Goal: Book appointment/travel/reservation

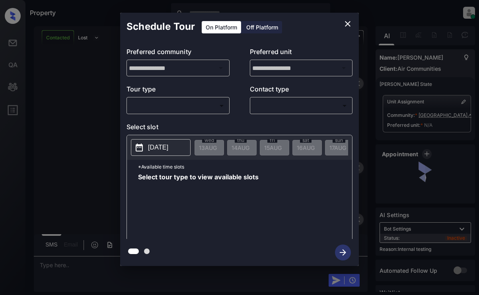
click at [203, 107] on body "Property Dominic Ceralde Online Set yourself offline Set yourself on break Prof…" at bounding box center [239, 147] width 479 height 295
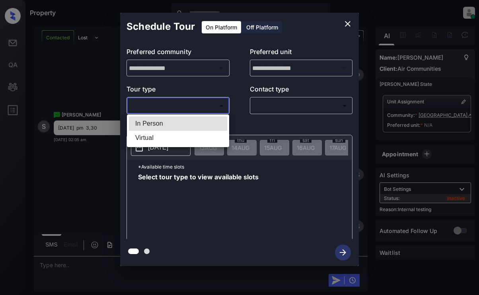
click at [199, 119] on li "In Person" at bounding box center [178, 124] width 98 height 14
type input "********"
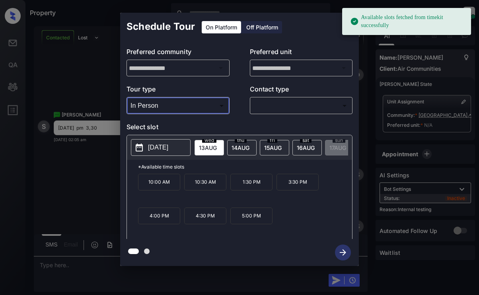
click at [163, 145] on p "2025-08-13" at bounding box center [158, 148] width 20 height 10
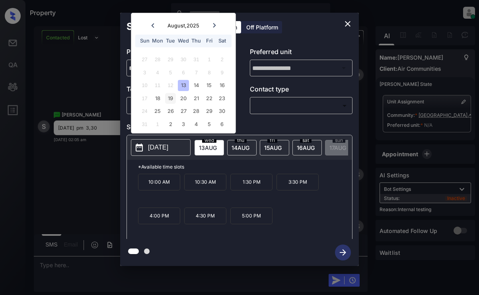
click at [171, 97] on div "19" at bounding box center [170, 98] width 11 height 11
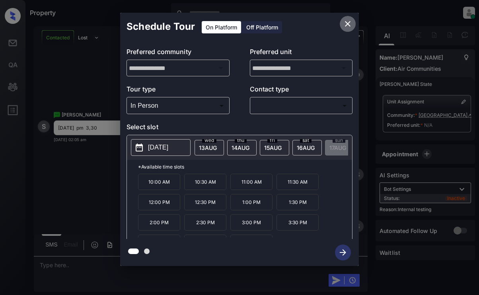
click at [346, 25] on icon "close" at bounding box center [348, 24] width 6 height 6
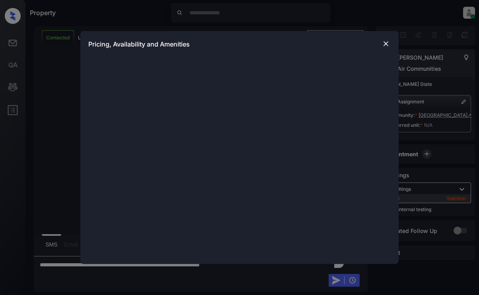
scroll to position [1769, 0]
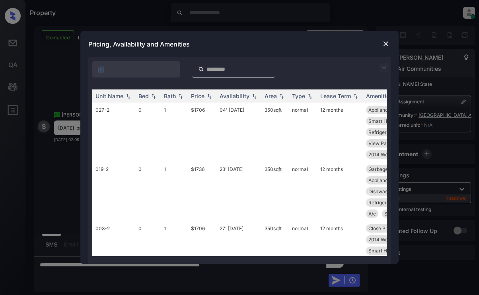
click at [384, 63] on img at bounding box center [384, 68] width 10 height 10
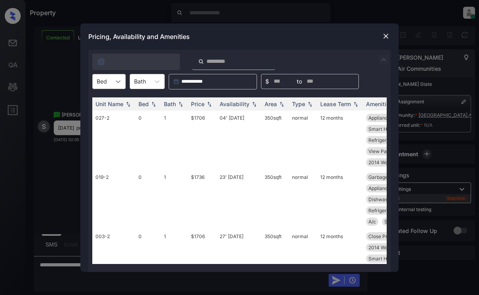
click at [116, 82] on icon at bounding box center [118, 82] width 8 height 8
click at [386, 38] on img at bounding box center [386, 36] width 8 height 8
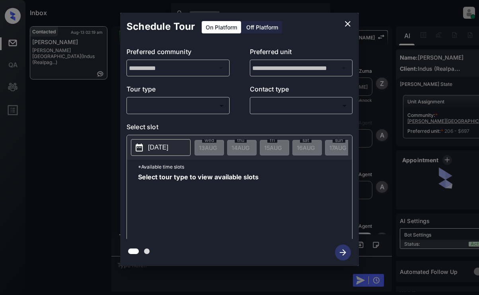
scroll to position [813, 0]
click at [195, 108] on body "Inbox Dominic Ceralde Online Set yourself offline Set yourself on break Profile…" at bounding box center [239, 147] width 479 height 295
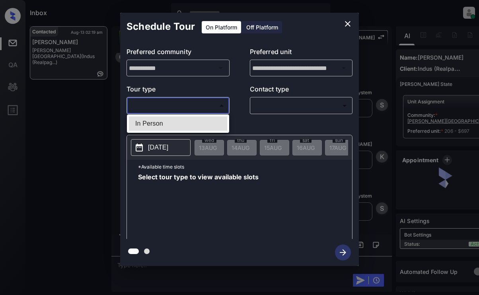
click at [196, 119] on li "In Person" at bounding box center [178, 124] width 98 height 14
type input "********"
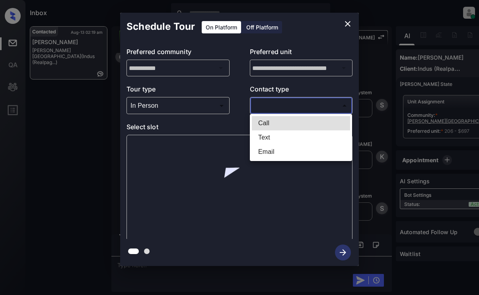
click at [263, 103] on body "Inbox Dominic Ceralde Online Set yourself offline Set yourself on break Profile…" at bounding box center [239, 147] width 479 height 295
click at [273, 134] on li "Text" at bounding box center [301, 137] width 98 height 14
type input "****"
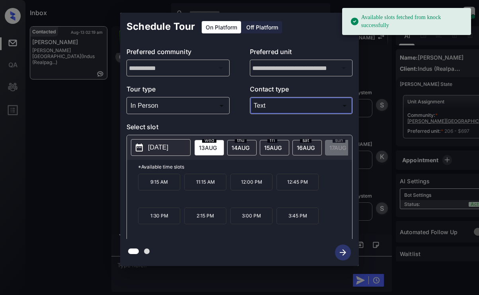
click at [168, 146] on p "2025-08-13" at bounding box center [158, 148] width 20 height 10
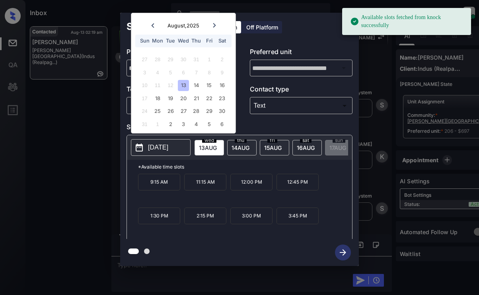
click at [168, 146] on p "2025-08-13" at bounding box center [158, 148] width 20 height 10
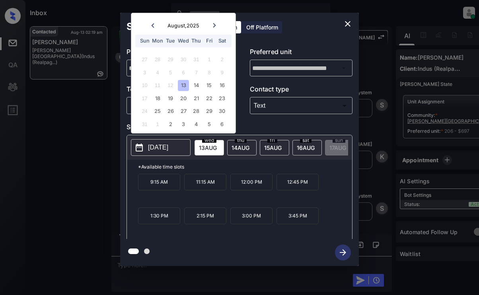
click at [158, 189] on p "9:15 AM" at bounding box center [159, 182] width 42 height 17
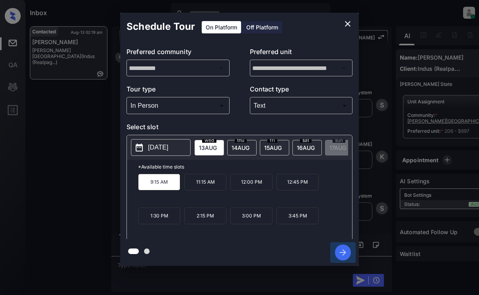
click at [341, 249] on icon "button" at bounding box center [343, 253] width 16 height 16
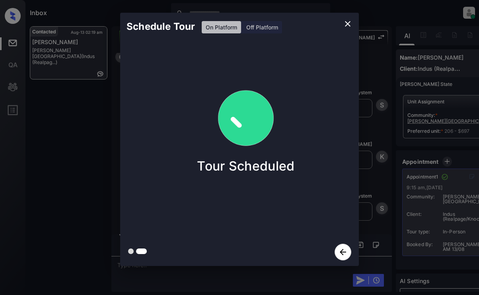
click at [76, 169] on div "Schedule Tour On Platform Off Platform Tour Scheduled" at bounding box center [239, 139] width 479 height 279
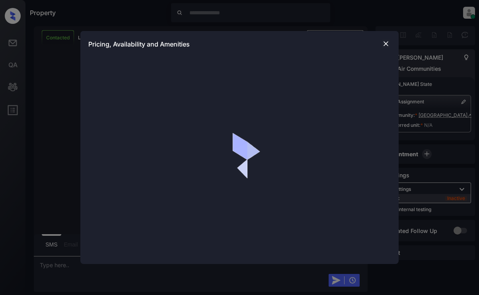
scroll to position [2315, 0]
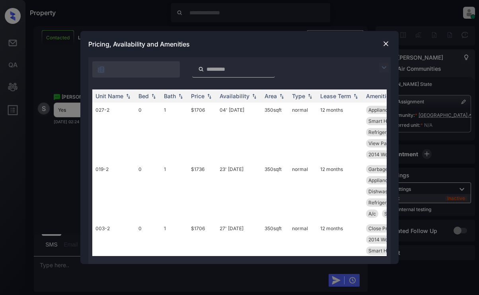
click at [386, 68] on img at bounding box center [384, 68] width 10 height 10
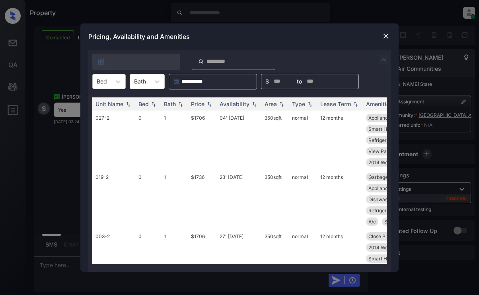
click at [97, 77] on div "Bed" at bounding box center [102, 82] width 18 height 12
click at [105, 104] on div "0" at bounding box center [108, 101] width 33 height 14
click at [200, 102] on div "Price" at bounding box center [198, 104] width 14 height 7
click at [210, 136] on td "$1706" at bounding box center [202, 140] width 29 height 59
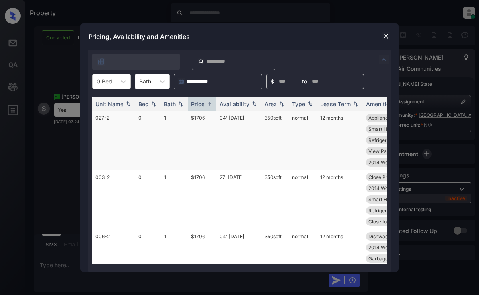
click at [210, 136] on td "$1706" at bounding box center [202, 140] width 29 height 59
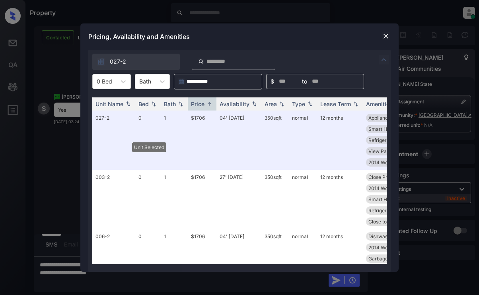
click at [383, 35] on img at bounding box center [386, 36] width 8 height 8
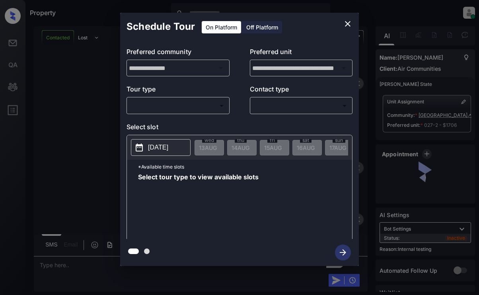
click at [180, 99] on body "Property Dominic Ceralde Online Set yourself offline Set yourself on break Prof…" at bounding box center [239, 147] width 479 height 295
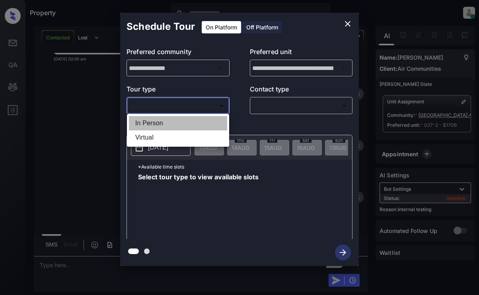
click at [182, 124] on li "In Person" at bounding box center [178, 123] width 98 height 14
type input "********"
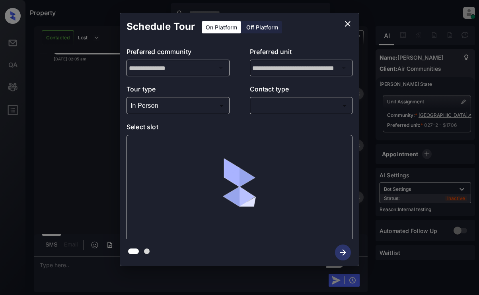
click at [287, 107] on body "Property Dominic Ceralde Online Set yourself offline Set yourself on break Prof…" at bounding box center [239, 147] width 479 height 295
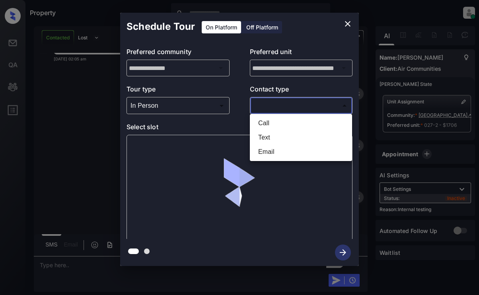
click at [274, 136] on li "Text" at bounding box center [301, 137] width 98 height 14
type input "****"
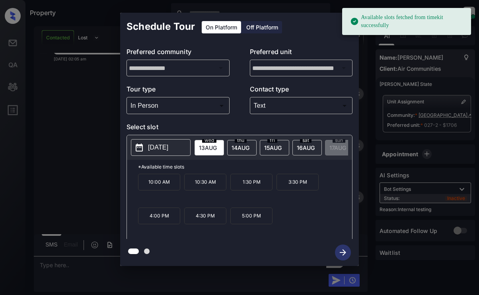
click at [160, 149] on p "2025-08-13" at bounding box center [158, 148] width 20 height 10
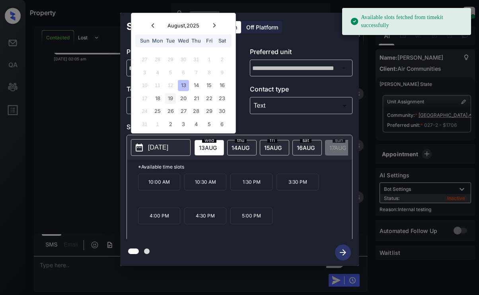
click at [166, 99] on div "19" at bounding box center [170, 98] width 11 height 11
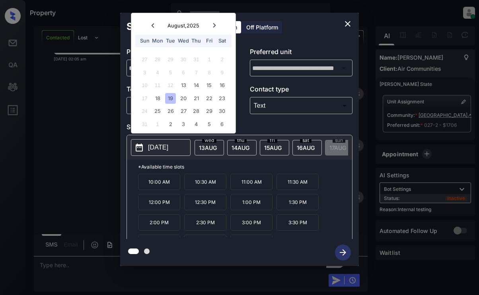
click at [295, 227] on p "3:30 PM" at bounding box center [297, 222] width 42 height 16
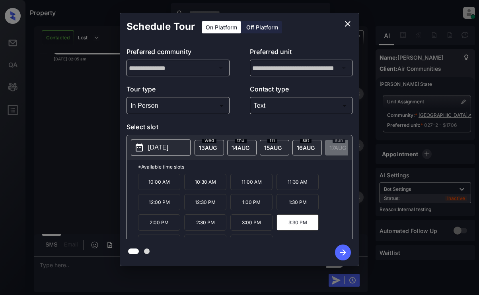
click at [344, 257] on icon "button" at bounding box center [343, 253] width 16 height 16
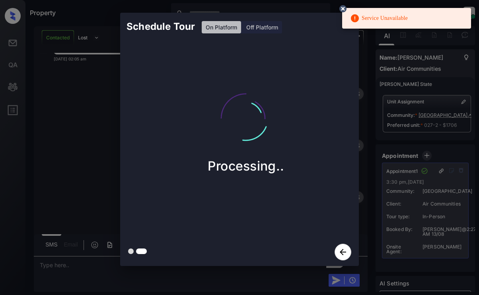
click at [343, 8] on icon at bounding box center [342, 8] width 7 height 7
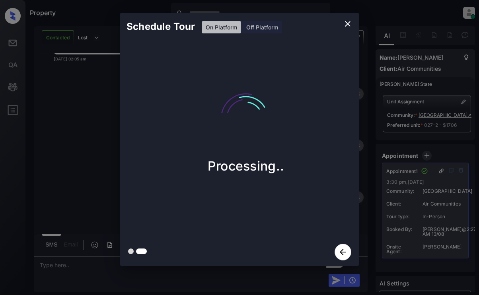
click at [86, 155] on div "Schedule Tour On Platform Off Platform Processing.." at bounding box center [239, 139] width 479 height 279
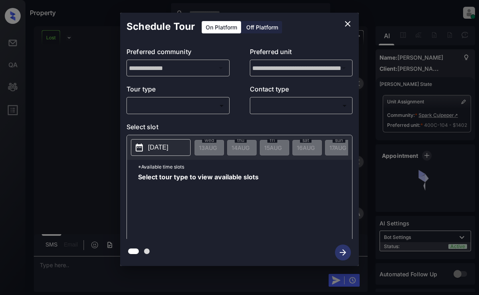
scroll to position [9112, 0]
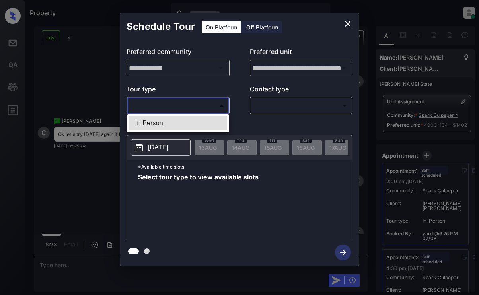
click at [189, 108] on body "Property Dominic Ceralde Online Set yourself offline Set yourself on break Prof…" at bounding box center [239, 147] width 479 height 295
click at [190, 123] on li "In Person" at bounding box center [178, 123] width 98 height 14
type input "********"
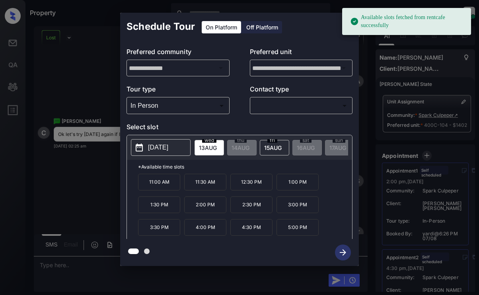
click at [168, 146] on p "[DATE]" at bounding box center [158, 148] width 20 height 10
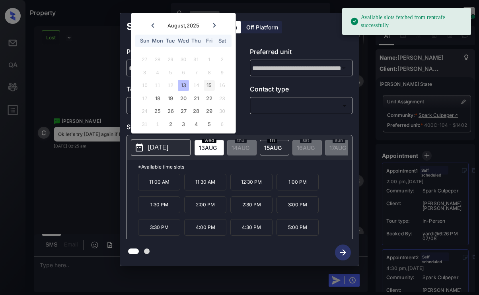
click at [208, 85] on div "15" at bounding box center [209, 85] width 11 height 11
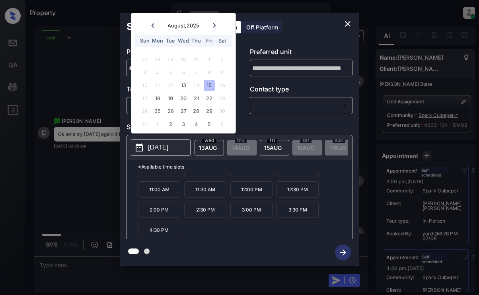
scroll to position [14, 0]
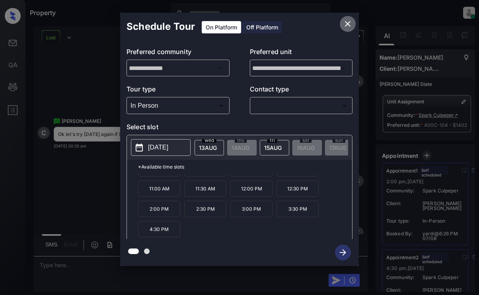
click at [349, 21] on icon "close" at bounding box center [348, 24] width 10 height 10
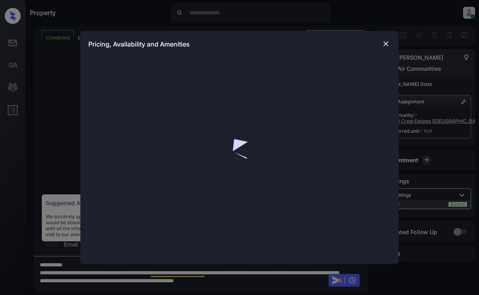
scroll to position [1767, 0]
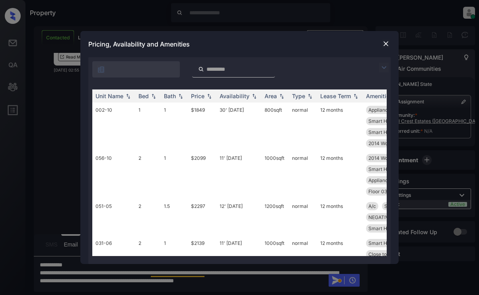
click at [387, 66] on img at bounding box center [384, 68] width 10 height 10
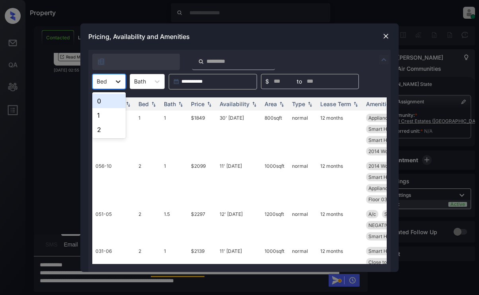
click at [118, 80] on icon at bounding box center [118, 82] width 8 height 8
click at [105, 123] on div "2" at bounding box center [108, 130] width 33 height 14
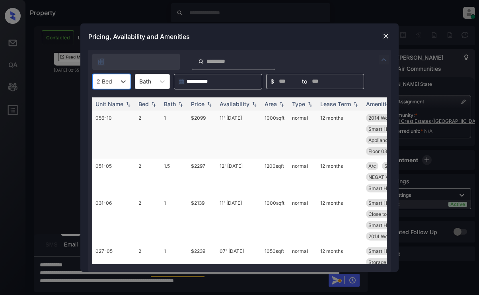
click at [208, 105] on img at bounding box center [209, 104] width 8 height 6
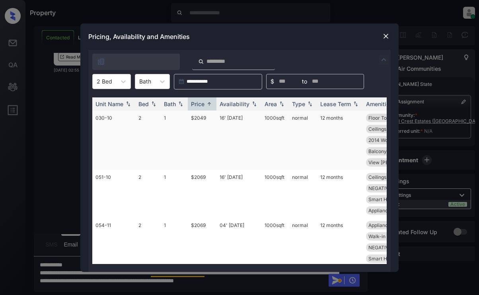
click at [201, 134] on td "$2049" at bounding box center [202, 140] width 29 height 59
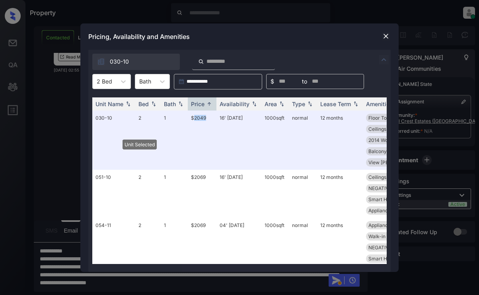
click at [386, 36] on img at bounding box center [386, 36] width 8 height 8
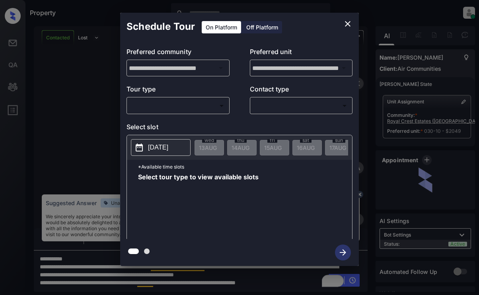
scroll to position [1819, 0]
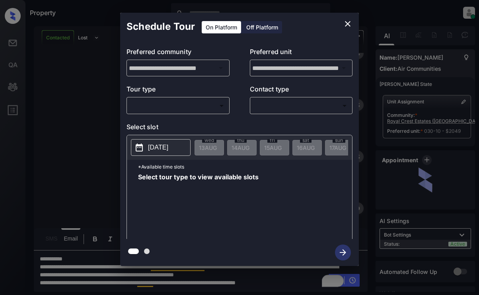
click at [181, 110] on body "Property [PERSON_NAME] Online Set yourself offline Set yourself on break Profil…" at bounding box center [239, 147] width 479 height 295
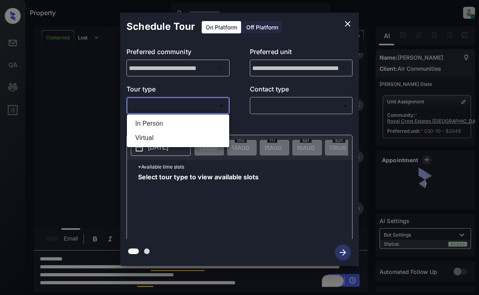
click at [179, 120] on li "In Person" at bounding box center [178, 124] width 98 height 14
type input "********"
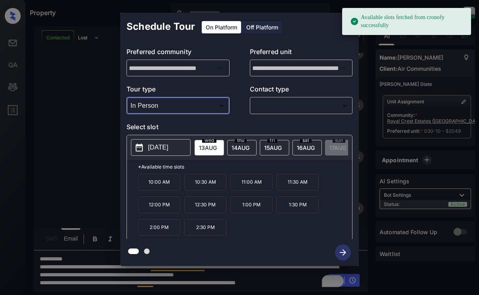
click at [153, 149] on p "[DATE]" at bounding box center [158, 148] width 20 height 10
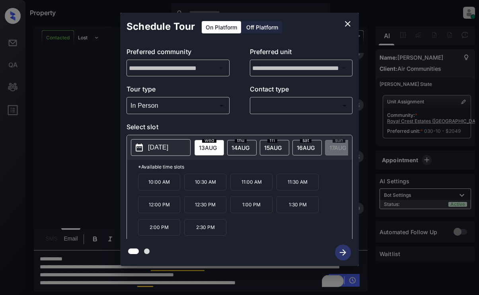
click at [329, 30] on div "Schedule Tour On Platform Off Platform" at bounding box center [239, 27] width 239 height 28
click at [346, 21] on icon "close" at bounding box center [348, 24] width 10 height 10
